Goal: Task Accomplishment & Management: Complete application form

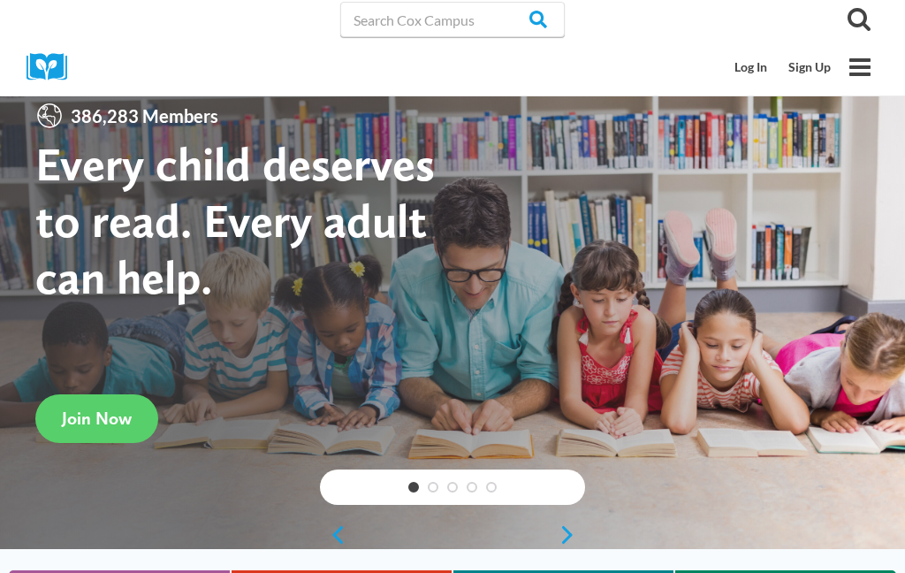
click at [749, 72] on link "Log In" at bounding box center [751, 67] width 54 height 34
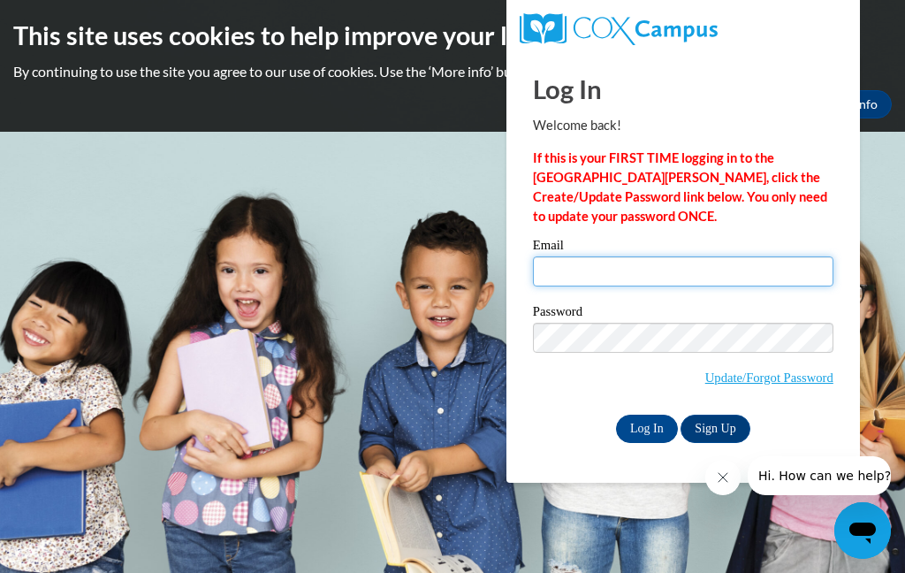
click at [694, 267] on input "Email" at bounding box center [683, 271] width 300 height 30
type input "[EMAIL_ADDRESS][DOMAIN_NAME]"
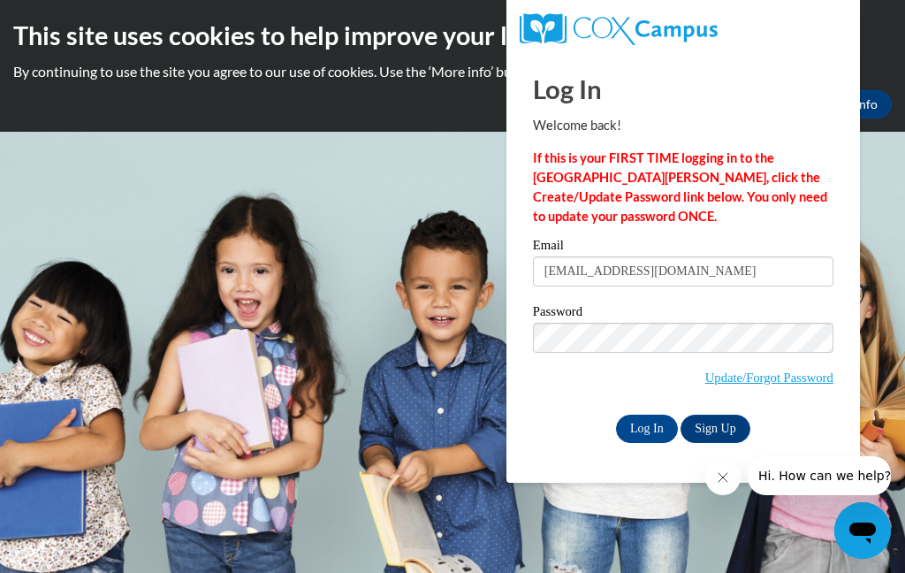
click at [657, 426] on input "Log In" at bounding box center [647, 428] width 62 height 28
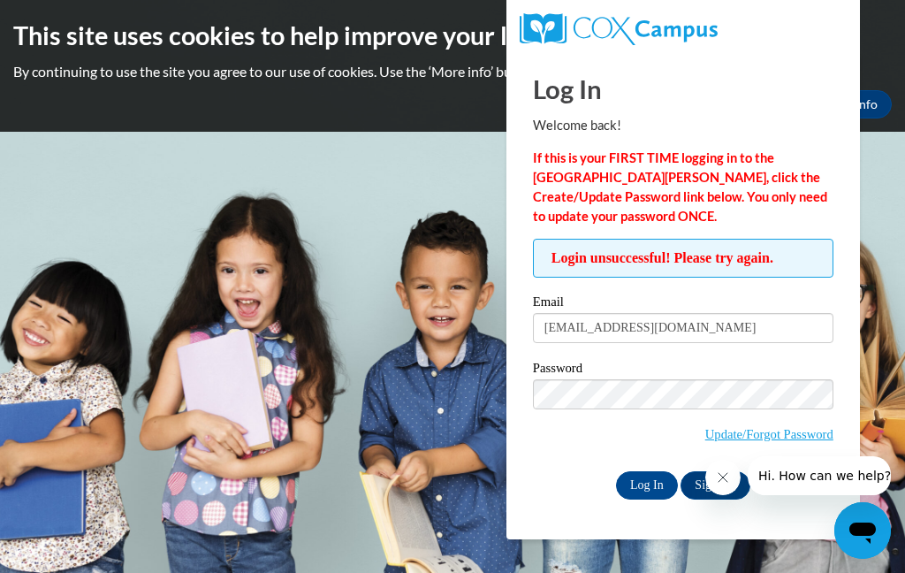
click at [780, 427] on link "Update/Forgot Password" at bounding box center [769, 434] width 128 height 14
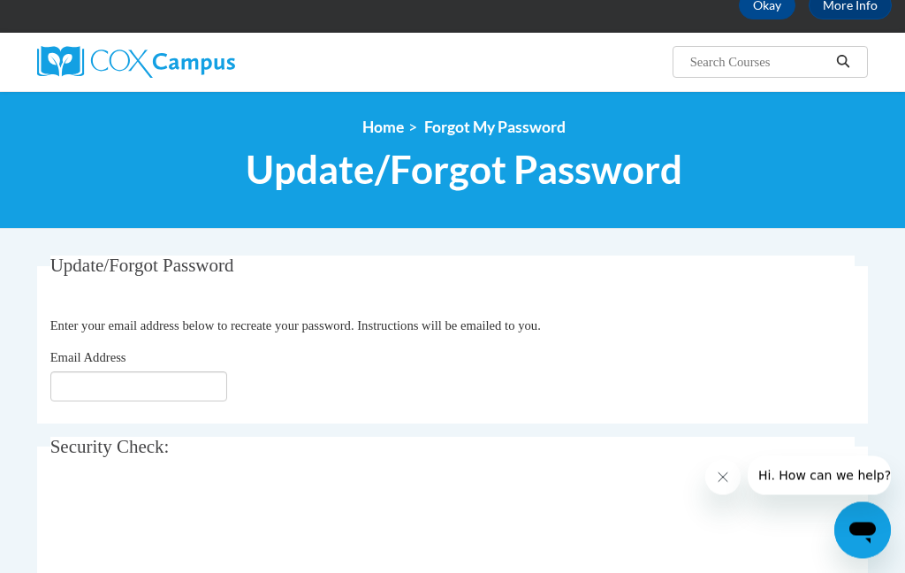
scroll to position [99, 0]
click at [195, 377] on input "Email Address" at bounding box center [138, 386] width 177 height 30
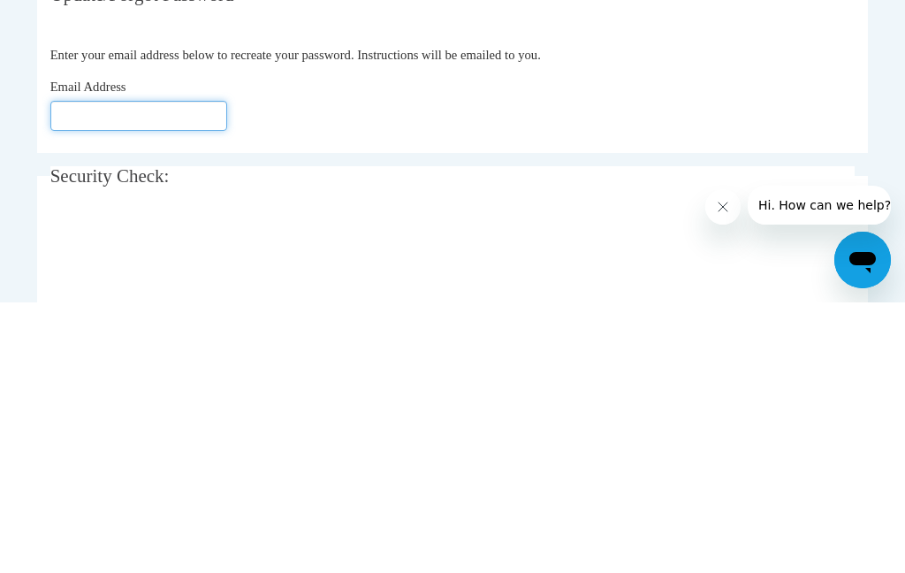
type input "[EMAIL_ADDRESS][DOMAIN_NAME]"
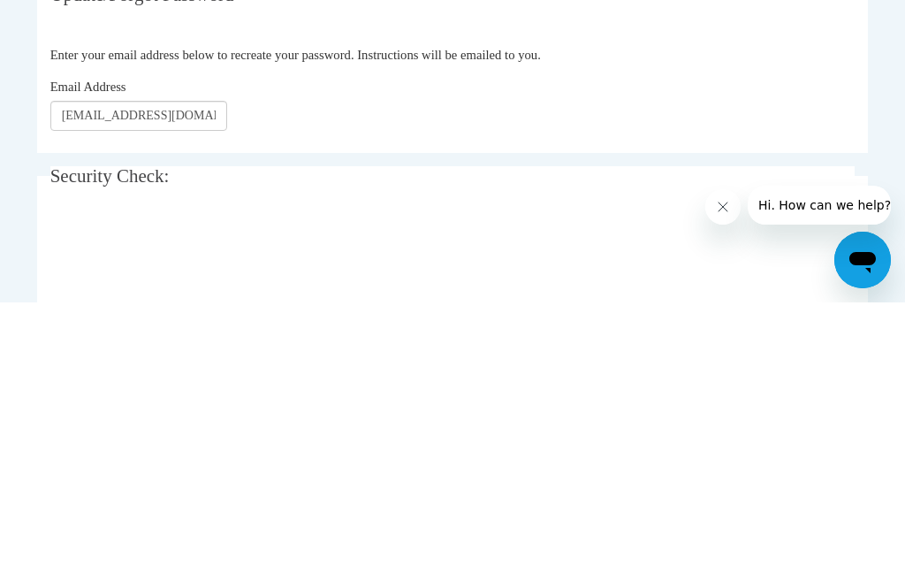
scroll to position [369, 0]
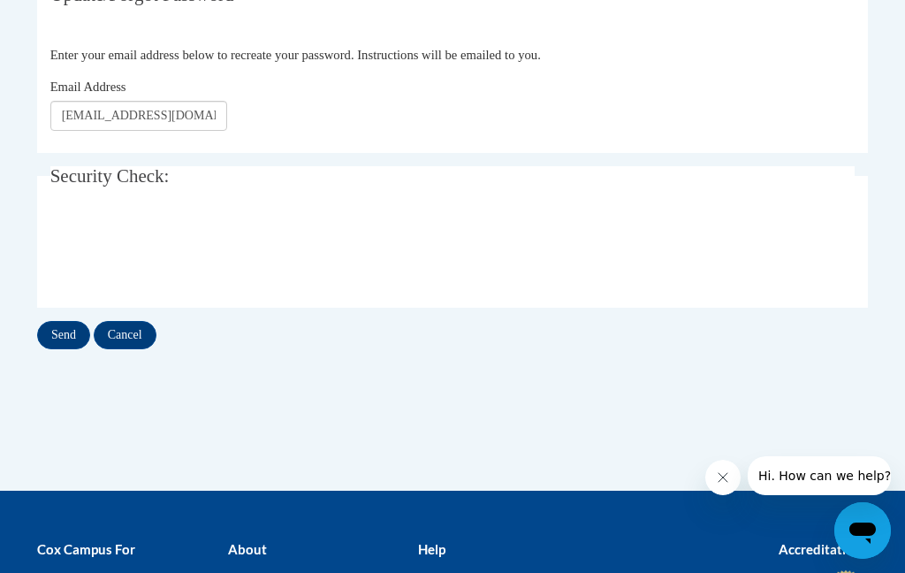
click at [70, 340] on input "Send" at bounding box center [63, 335] width 53 height 28
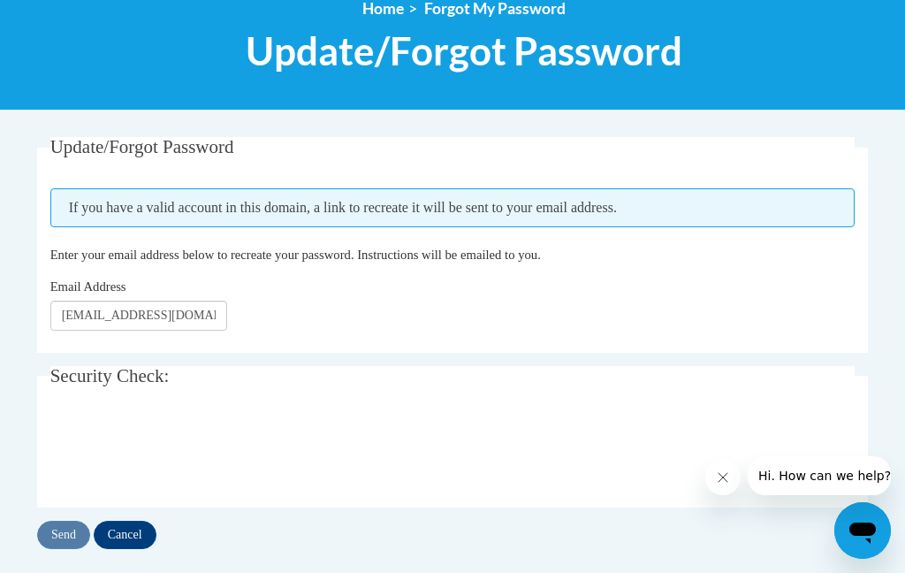
scroll to position [245, 0]
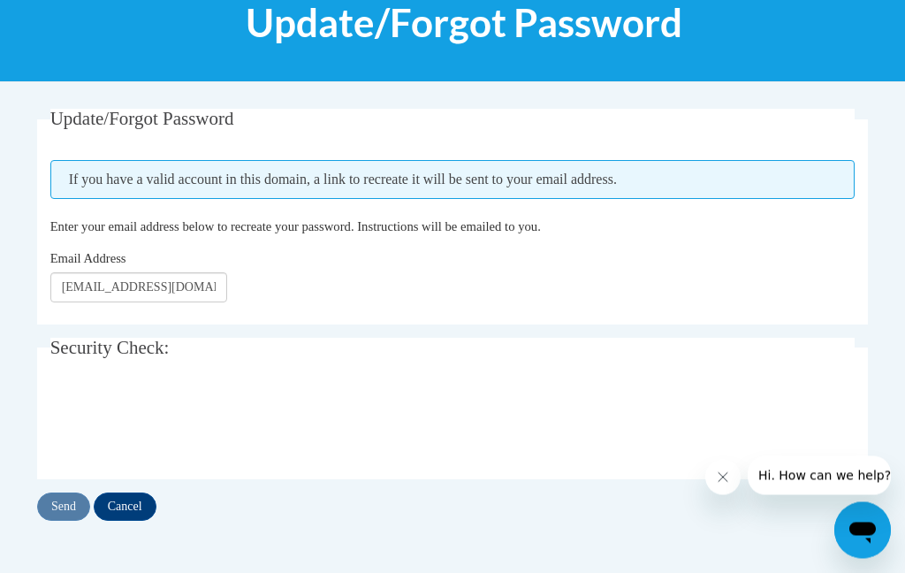
click at [740, 178] on span "If you have a valid account in this domain, a link to recreate it will be sent …" at bounding box center [452, 180] width 805 height 39
click at [72, 501] on input "Send" at bounding box center [63, 506] width 53 height 28
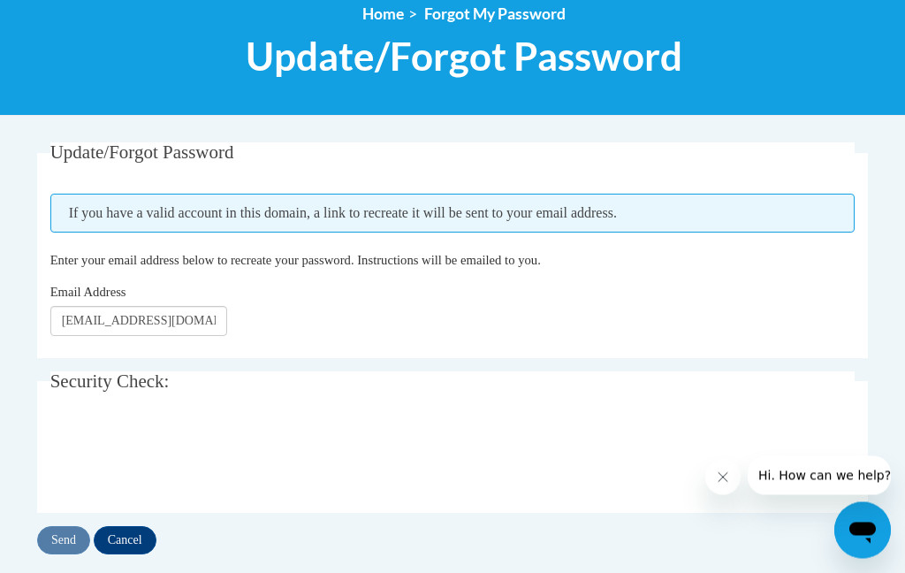
scroll to position [212, 0]
click at [66, 542] on input "Send" at bounding box center [63, 540] width 53 height 28
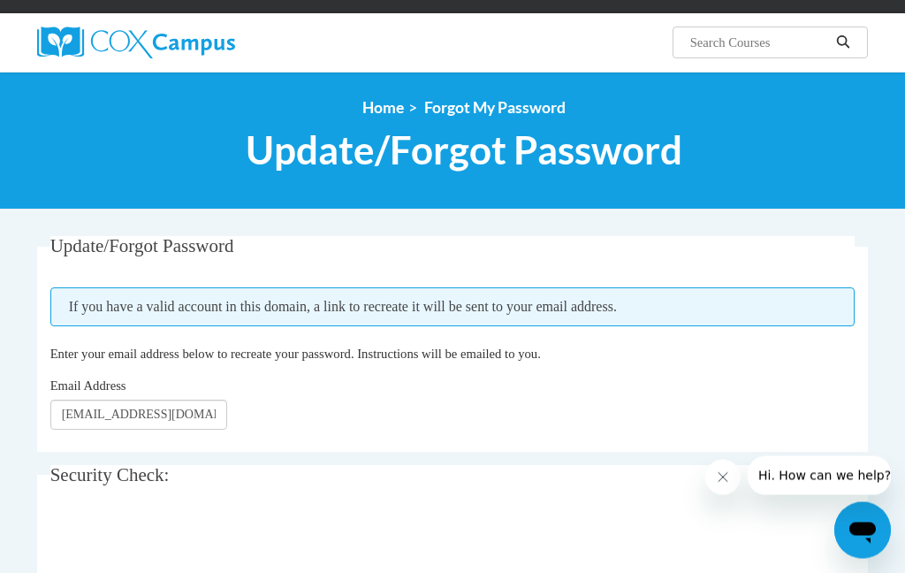
scroll to position [114, 0]
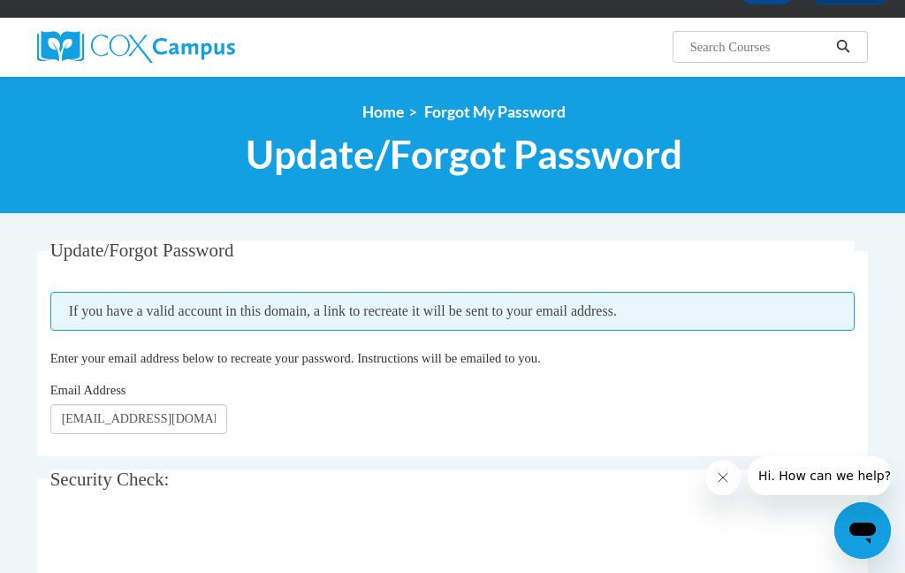
click at [383, 110] on link "Home" at bounding box center [383, 111] width 42 height 19
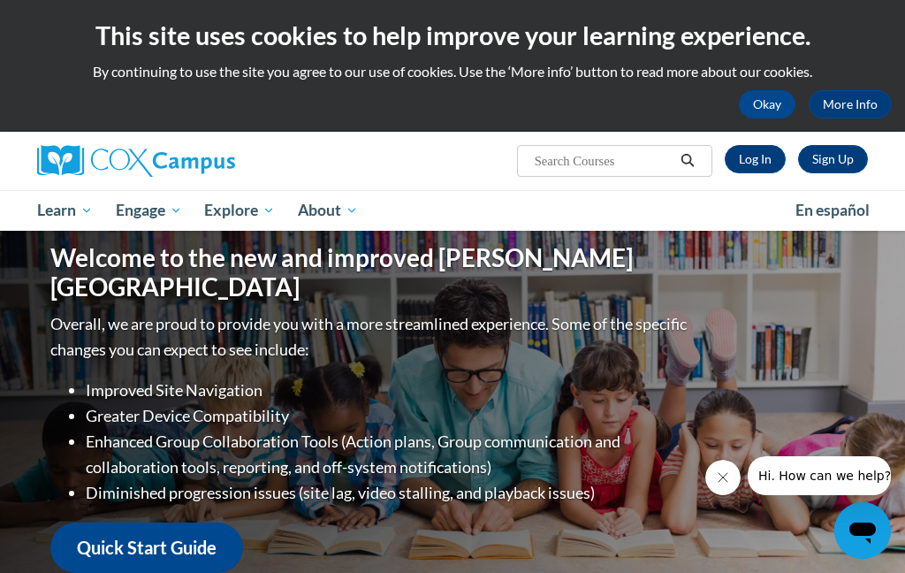
click at [758, 166] on link "Log In" at bounding box center [755, 159] width 61 height 28
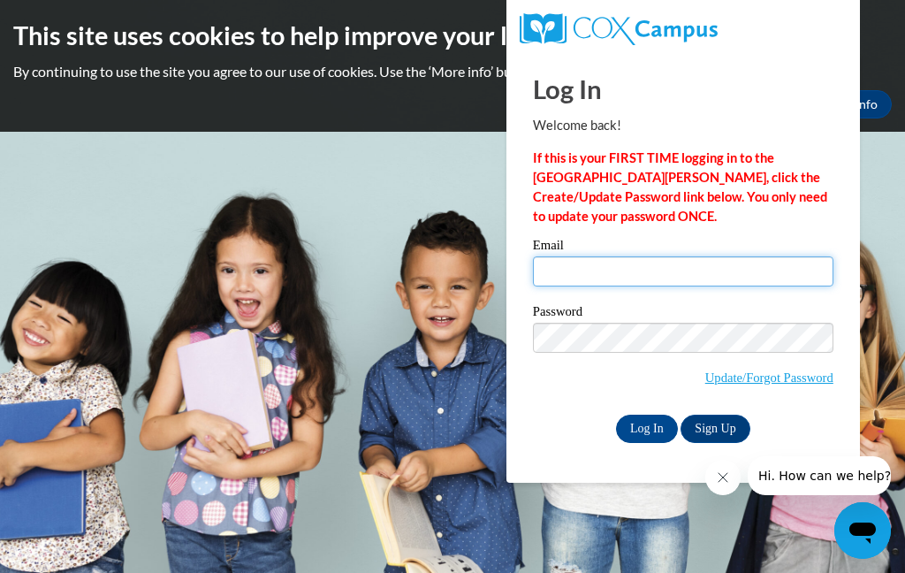
click at [627, 266] on input "Email" at bounding box center [683, 271] width 300 height 30
type input "[EMAIL_ADDRESS][DOMAIN_NAME]"
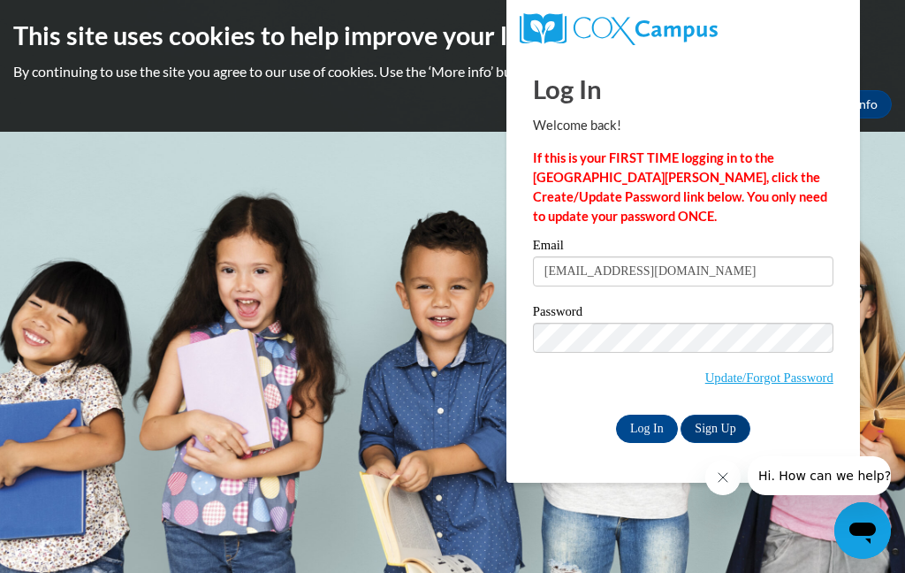
click at [651, 430] on input "Log In" at bounding box center [647, 428] width 62 height 28
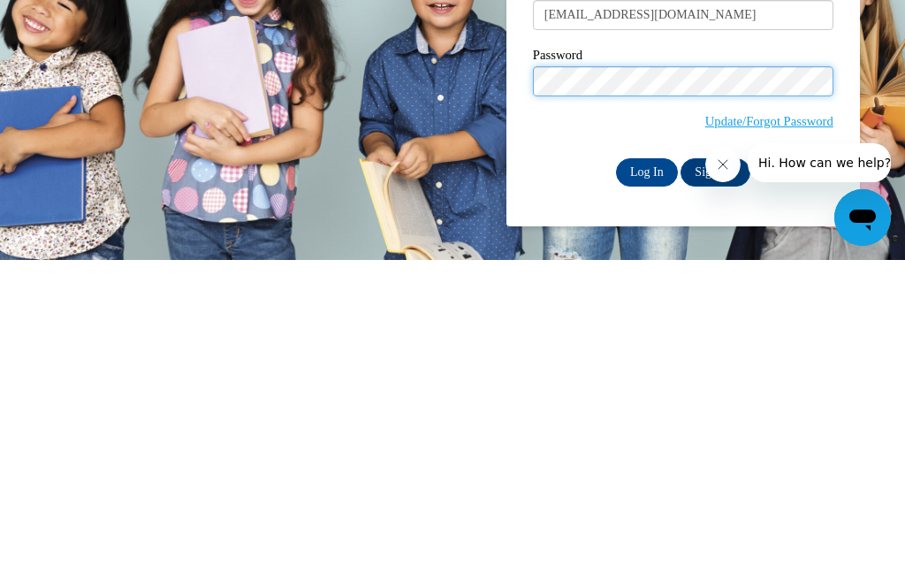
click at [646, 471] on input "Log In" at bounding box center [647, 485] width 62 height 28
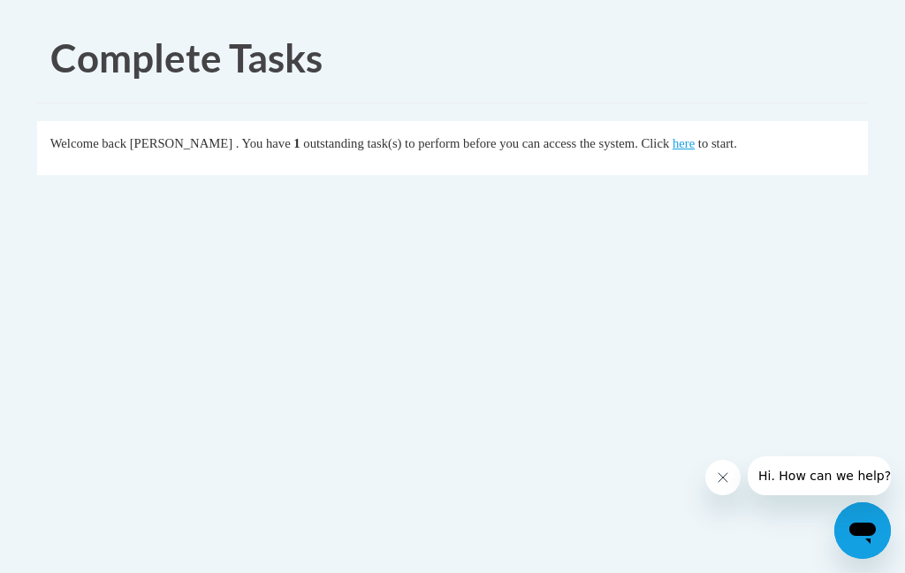
click at [672, 145] on link "here" at bounding box center [683, 143] width 22 height 14
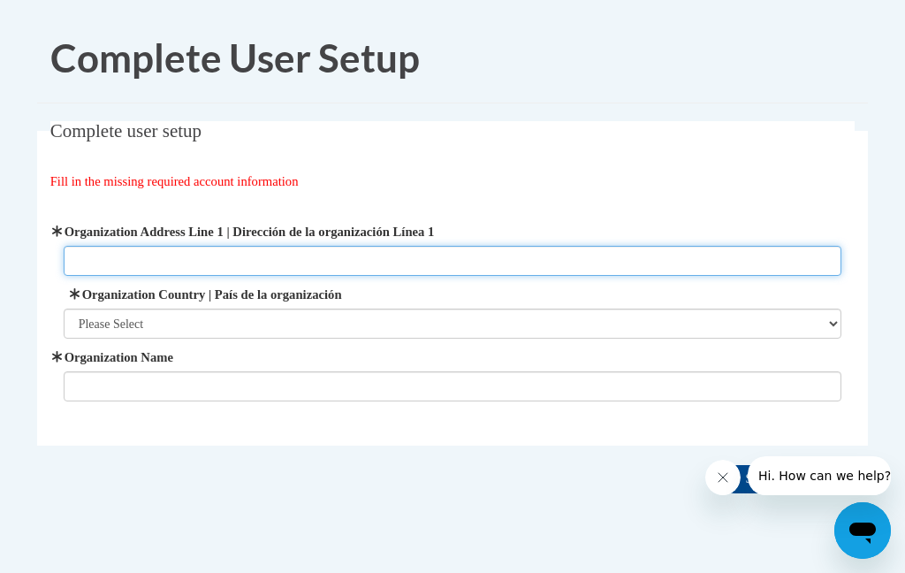
click at [158, 259] on input "Organization Address Line 1 | Dirección de la organización Línea 1" at bounding box center [453, 261] width 778 height 30
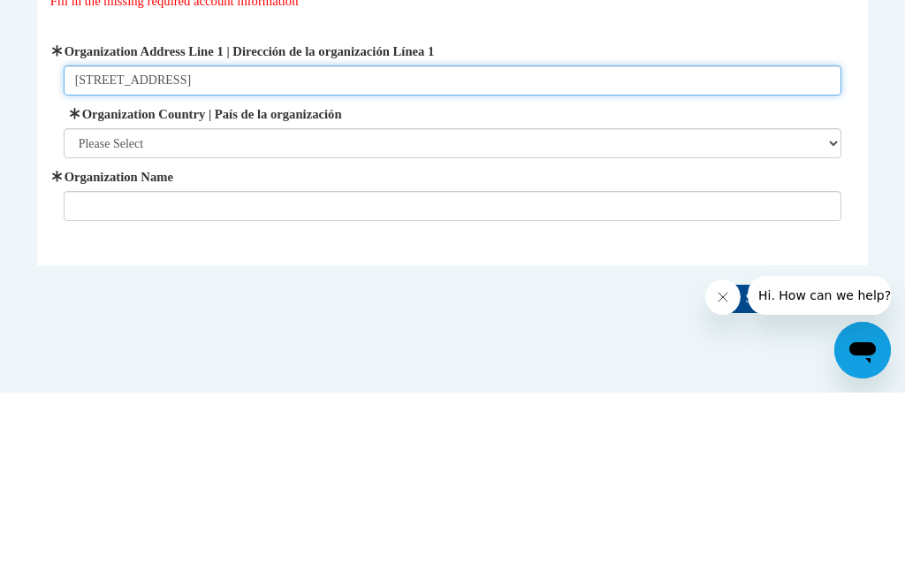
type input "6100 Redwood Square Centreville"
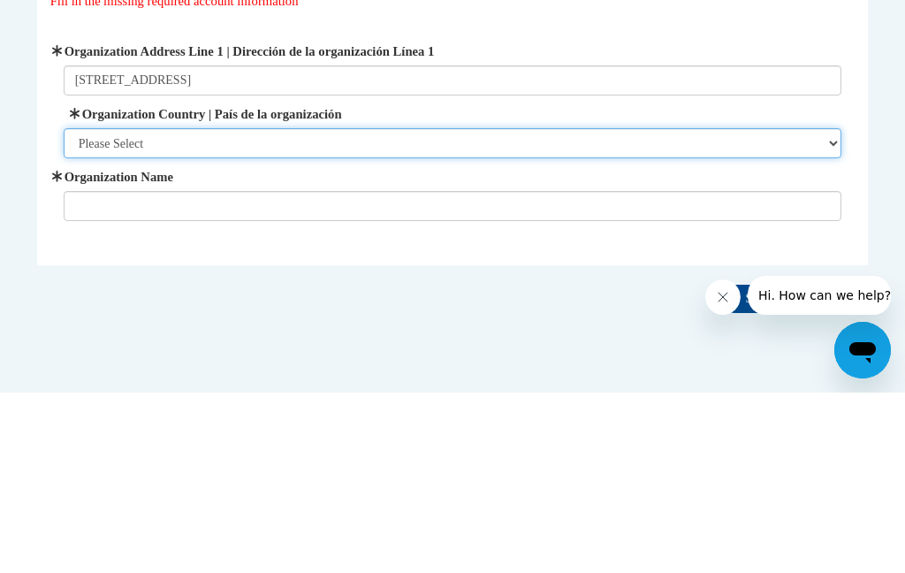
click at [165, 308] on select "Please Select United States | Estados Unidos Outside of the United States | Fue…" at bounding box center [453, 323] width 778 height 30
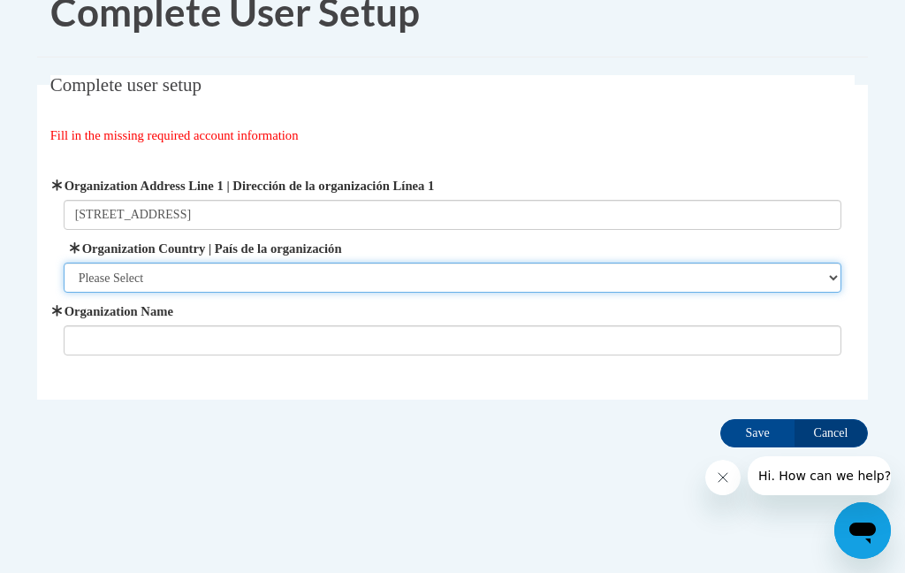
select select "ad49bcad-a171-4b2e-b99c-48b446064914"
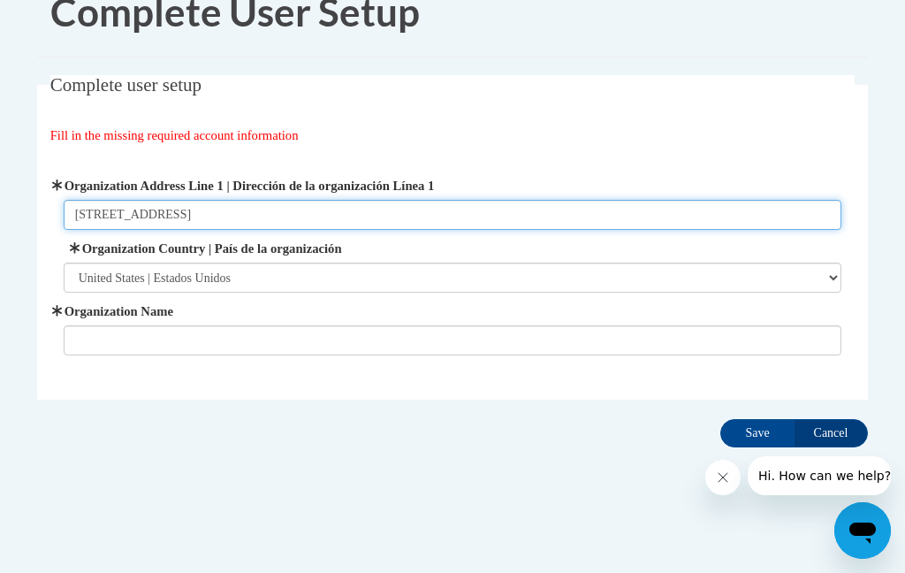
click at [276, 215] on input "6100 Redwood Square Centreville" at bounding box center [453, 215] width 778 height 30
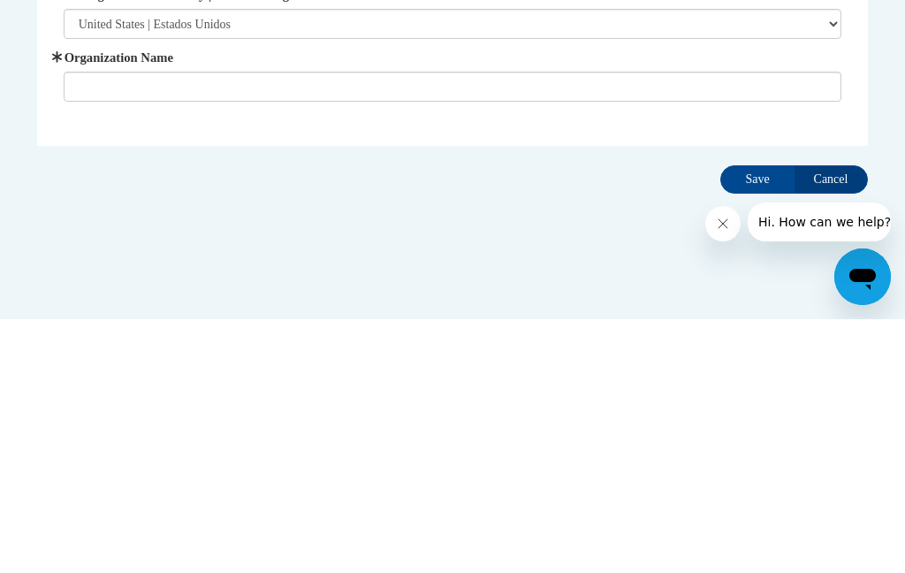
type input "6100 Redwood Square Centreville Va 20121"
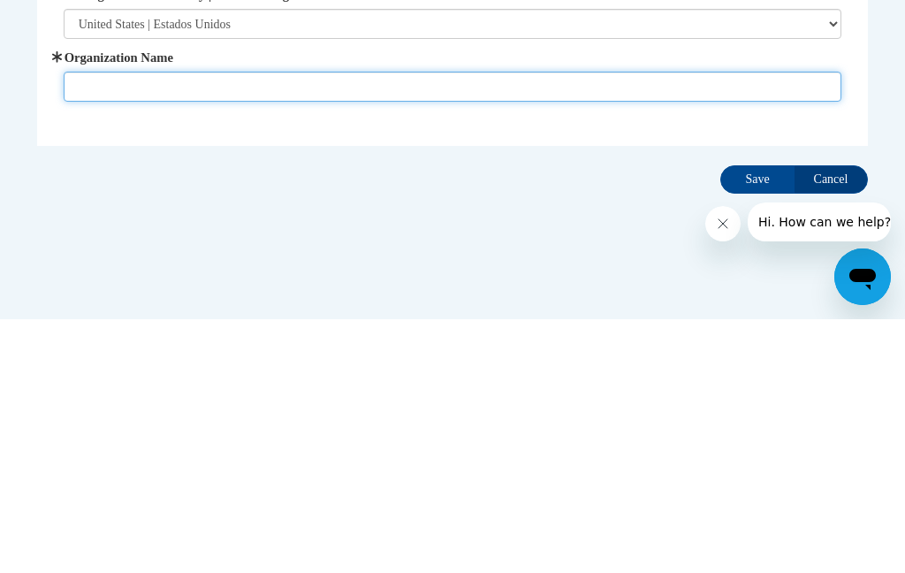
click at [266, 325] on input "Organization Name" at bounding box center [453, 340] width 778 height 30
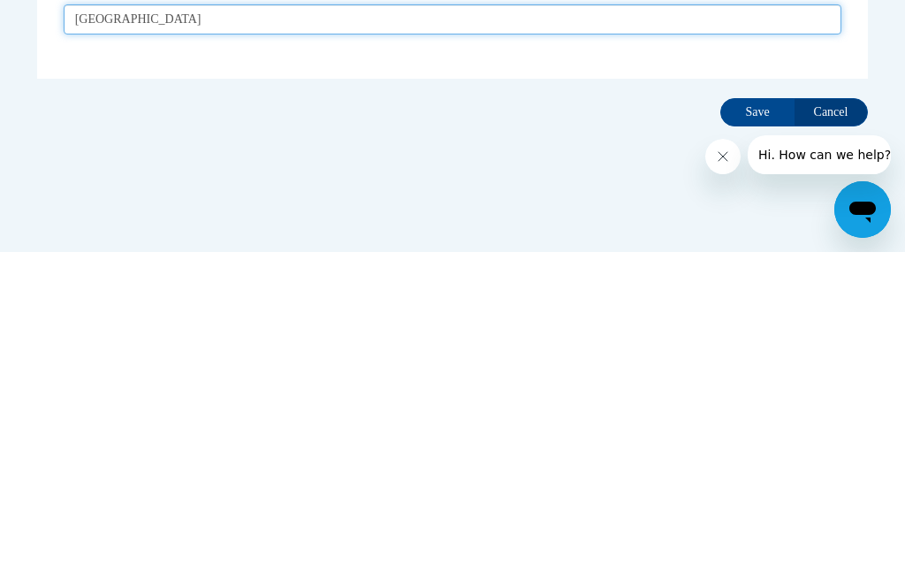
type input "Willowcreek Academy"
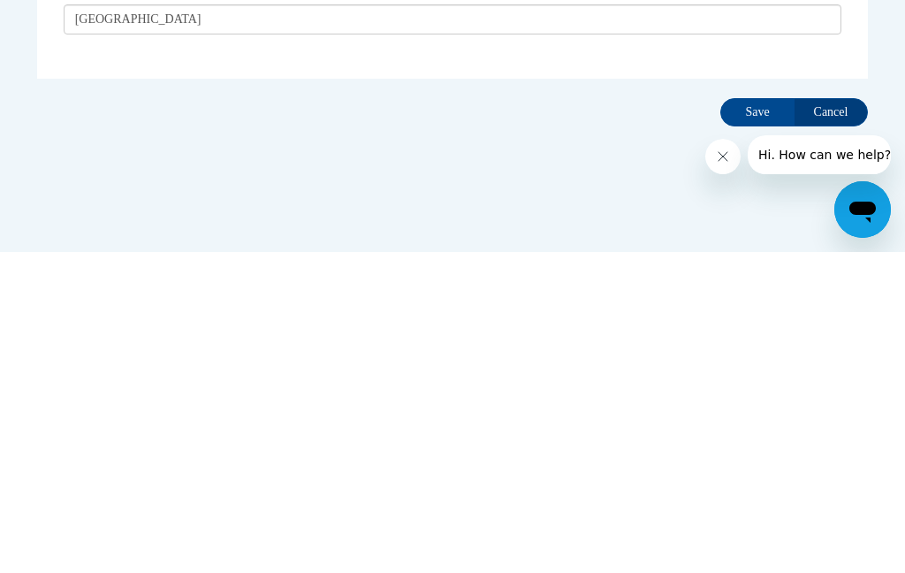
click at [758, 419] on input "Save" at bounding box center [757, 433] width 74 height 28
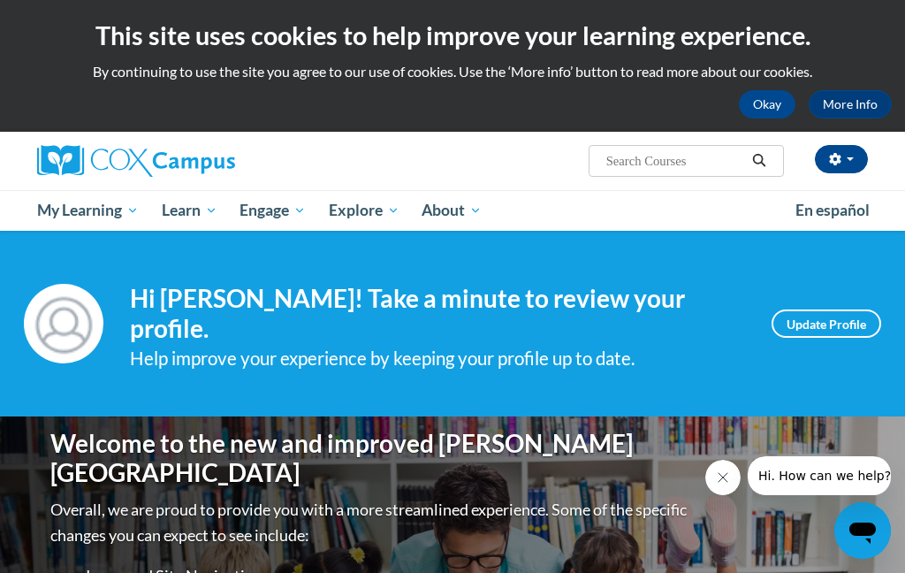
click at [834, 317] on link "Update Profile" at bounding box center [826, 323] width 110 height 28
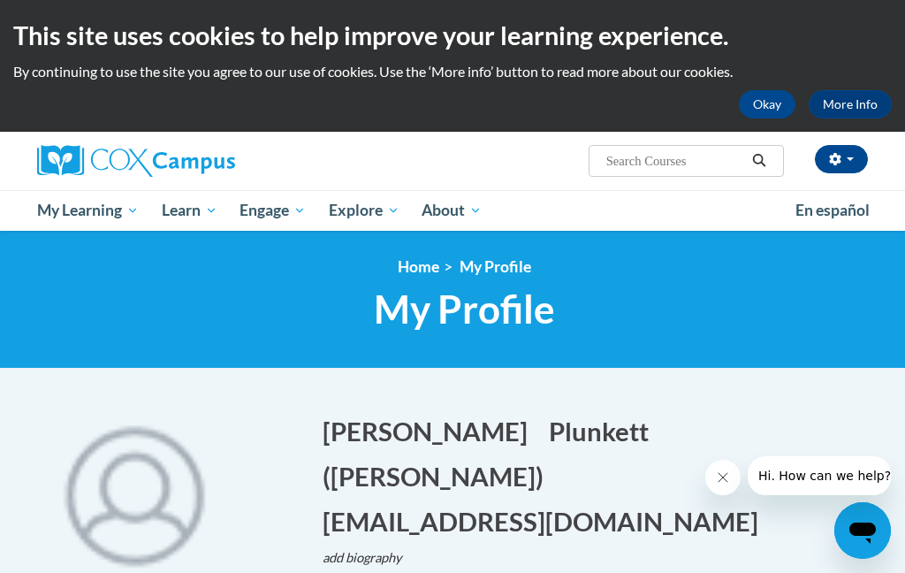
click at [419, 270] on link "Home" at bounding box center [419, 266] width 42 height 19
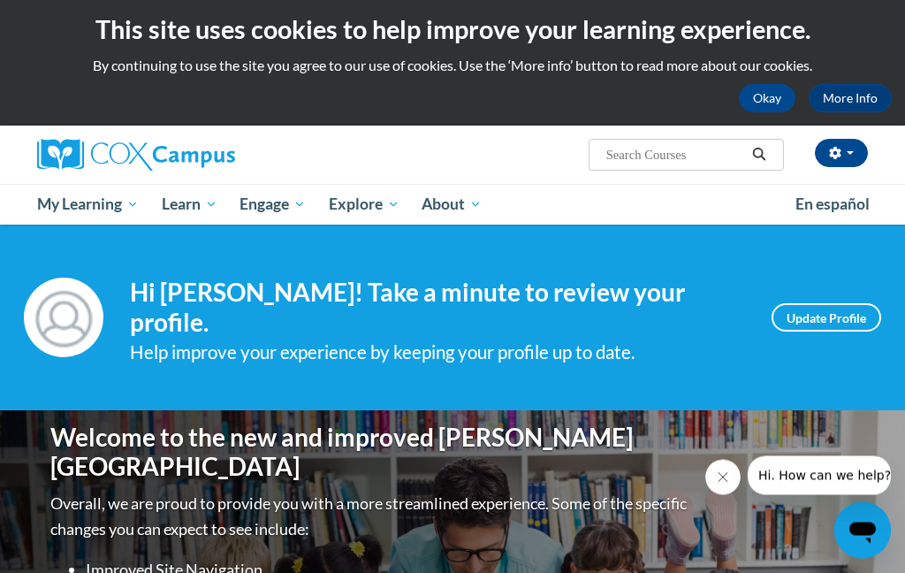
scroll to position [11, 0]
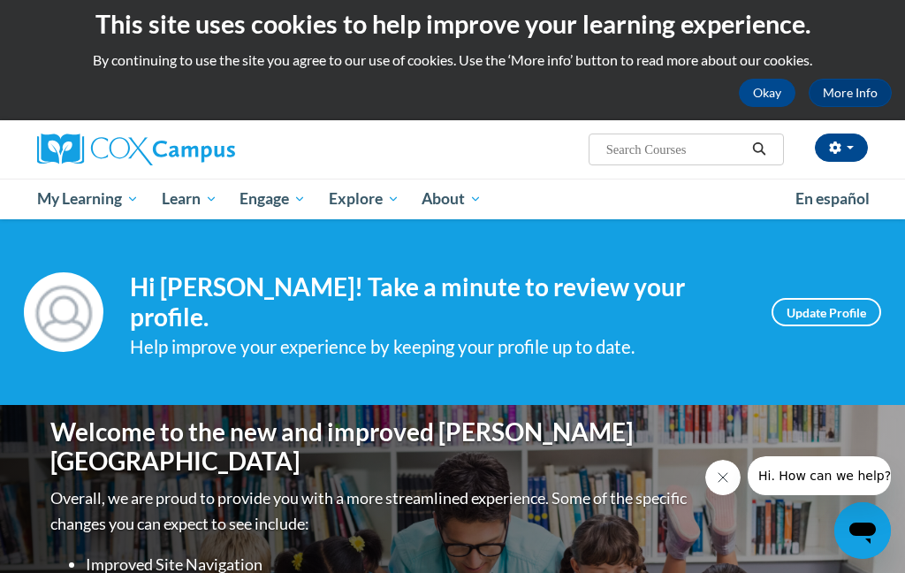
click at [0, 0] on link "All Courses" at bounding box center [0, 0] width 0 height 0
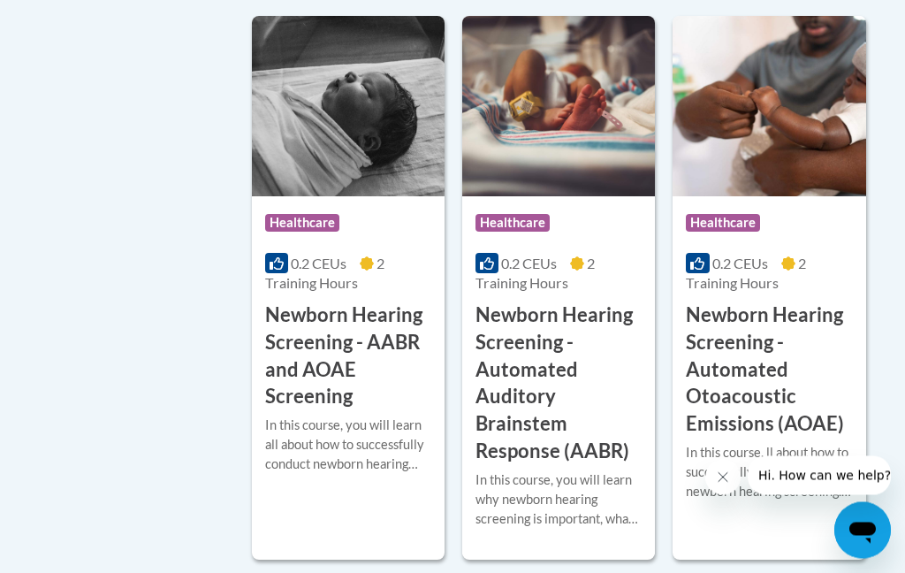
scroll to position [3627, 0]
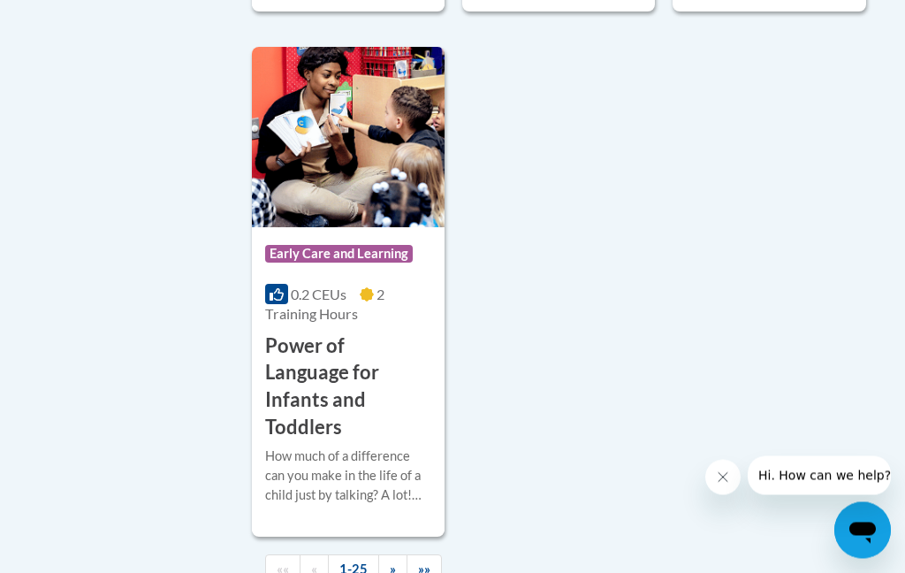
scroll to position [4673, 0]
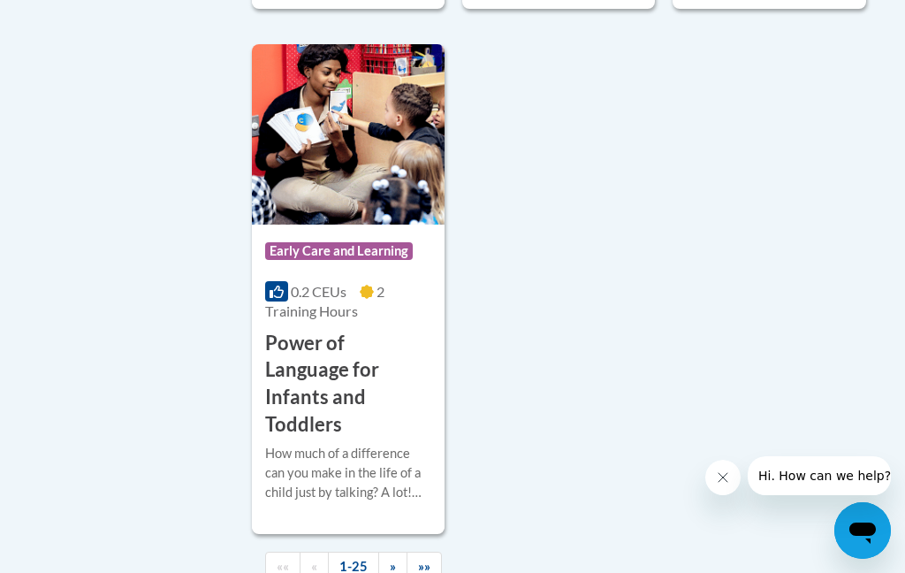
click at [391, 558] on span "»" at bounding box center [393, 565] width 6 height 15
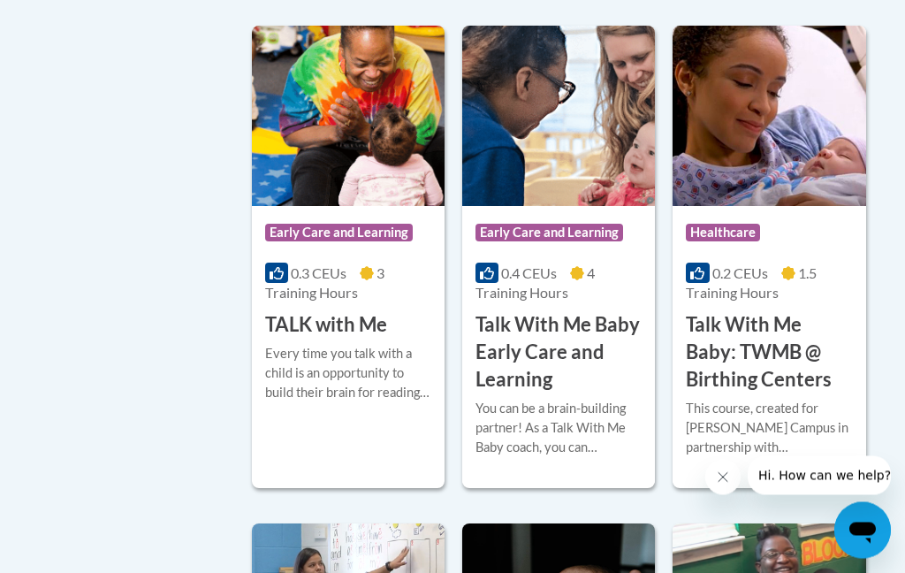
scroll to position [2401, 0]
